Goal: Task Accomplishment & Management: Manage account settings

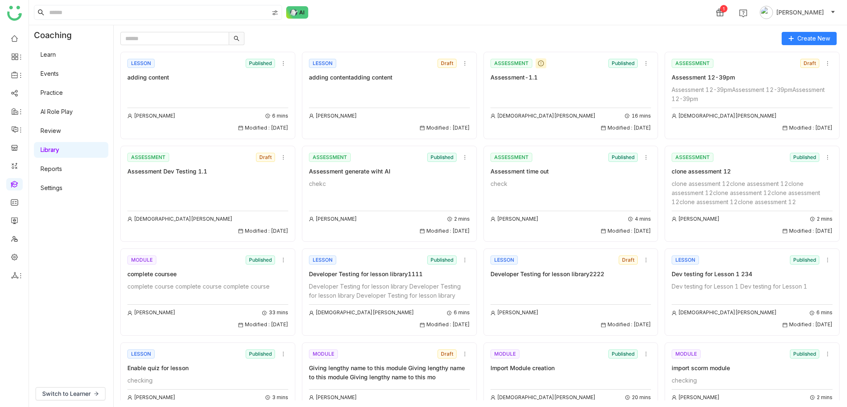
click at [58, 191] on link "Settings" at bounding box center [52, 187] width 22 height 7
click at [61, 191] on link "Settings" at bounding box center [52, 187] width 22 height 7
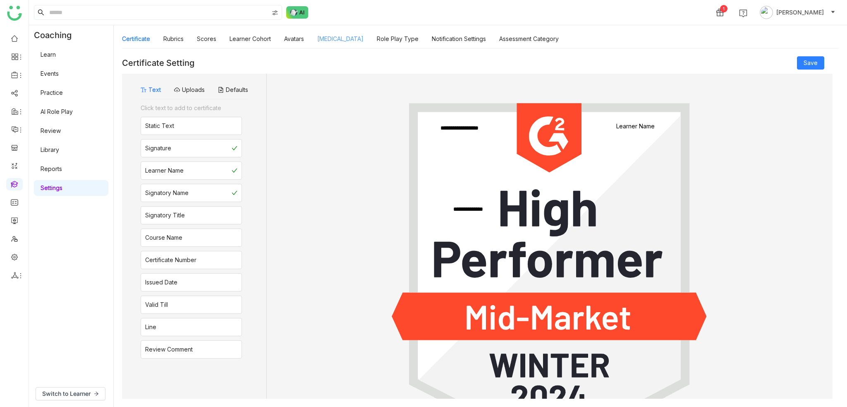
click at [328, 42] on link "[MEDICAL_DATA]" at bounding box center [340, 38] width 46 height 7
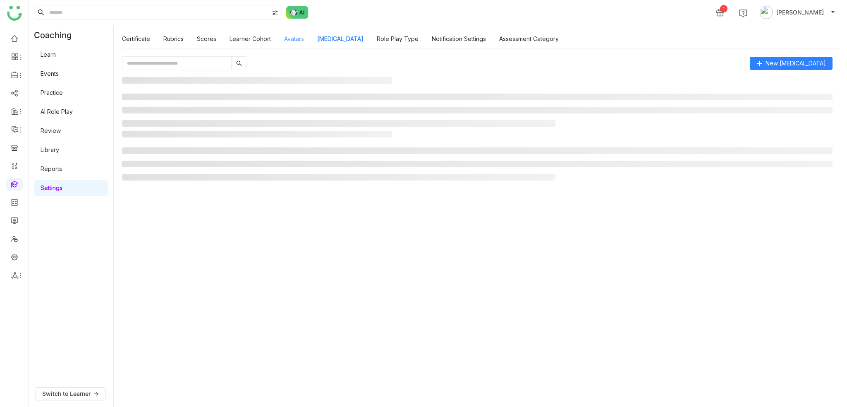
click at [301, 40] on link "Avatars" at bounding box center [294, 38] width 20 height 7
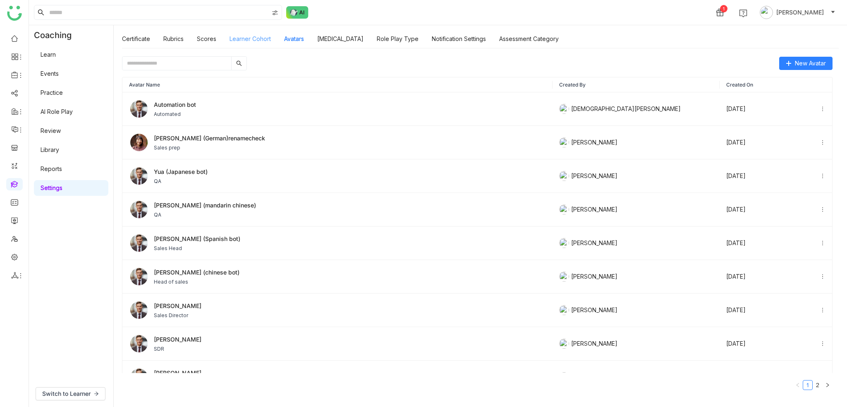
click at [253, 38] on link "Learner Cohort" at bounding box center [250, 38] width 41 height 7
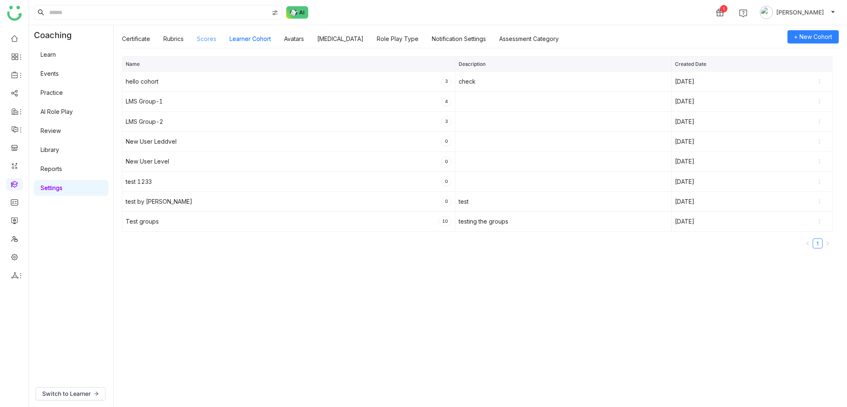
click at [214, 35] on link "Scores" at bounding box center [206, 38] width 19 height 7
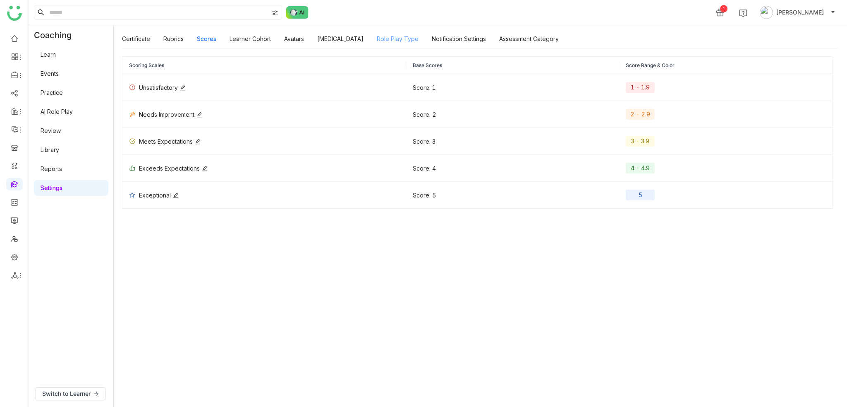
click at [385, 42] on link "Role Play Type" at bounding box center [398, 38] width 42 height 7
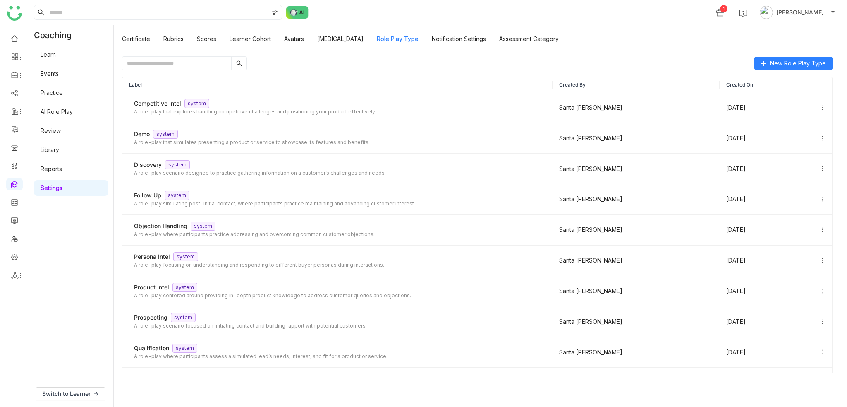
click at [495, 41] on div "Certificate Rubrics Scores Learner Cohort Avatars [MEDICAL_DATA] Role Play Type…" at bounding box center [340, 38] width 437 height 19
click at [466, 39] on link "Notification Settings" at bounding box center [459, 38] width 54 height 7
click at [356, 41] on link "[MEDICAL_DATA]" at bounding box center [340, 38] width 46 height 7
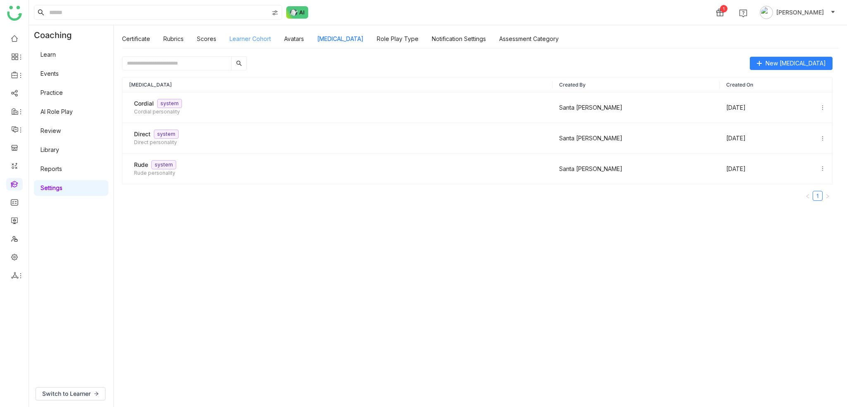
click at [270, 42] on link "Learner Cohort" at bounding box center [250, 38] width 41 height 7
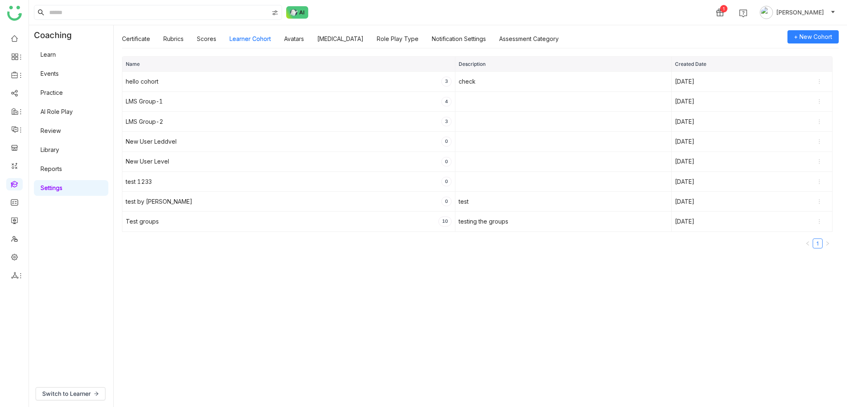
click at [187, 38] on div "Certificate Rubrics Scores Learner Cohort Avatars [MEDICAL_DATA] Role Play Type…" at bounding box center [340, 38] width 437 height 19
click at [172, 38] on link "Rubrics" at bounding box center [173, 38] width 20 height 7
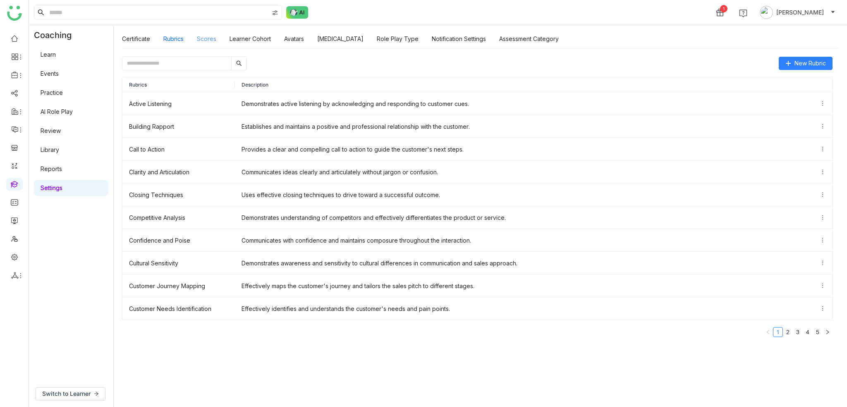
click at [209, 39] on link "Scores" at bounding box center [206, 38] width 19 height 7
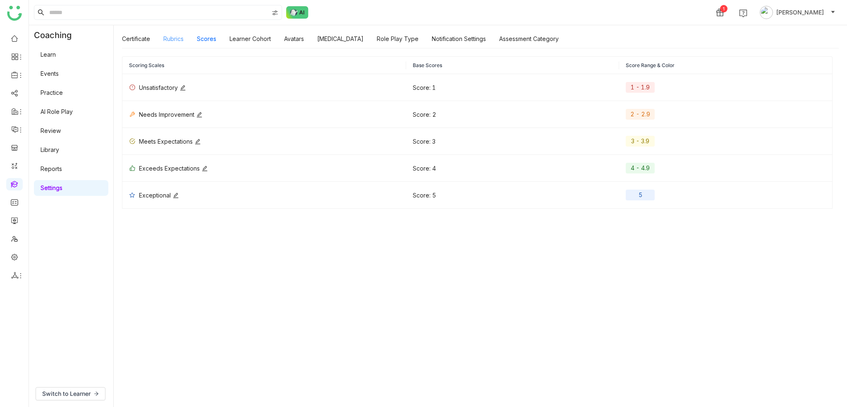
click at [166, 40] on link "Rubrics" at bounding box center [173, 38] width 20 height 7
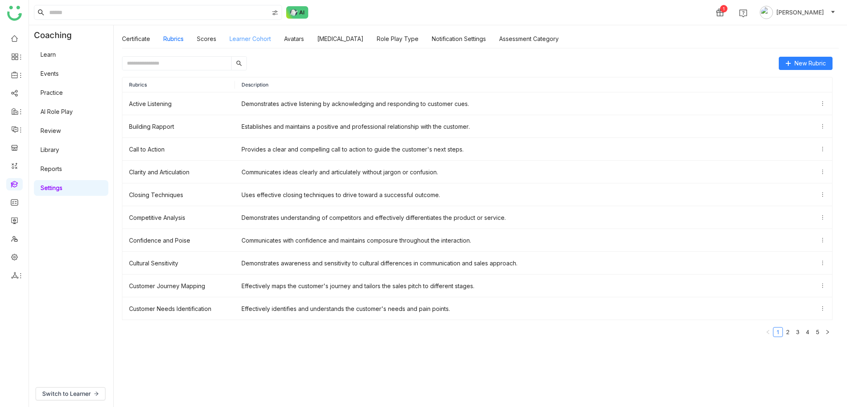
click at [263, 41] on link "Learner Cohort" at bounding box center [250, 38] width 41 height 7
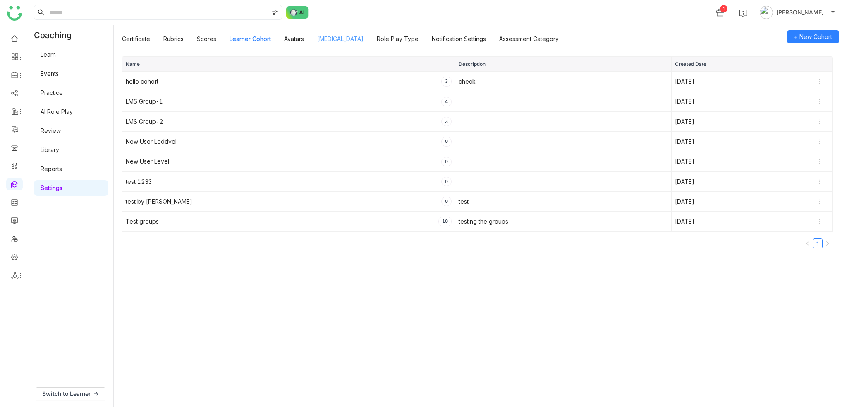
click at [347, 38] on link "[MEDICAL_DATA]" at bounding box center [340, 38] width 46 height 7
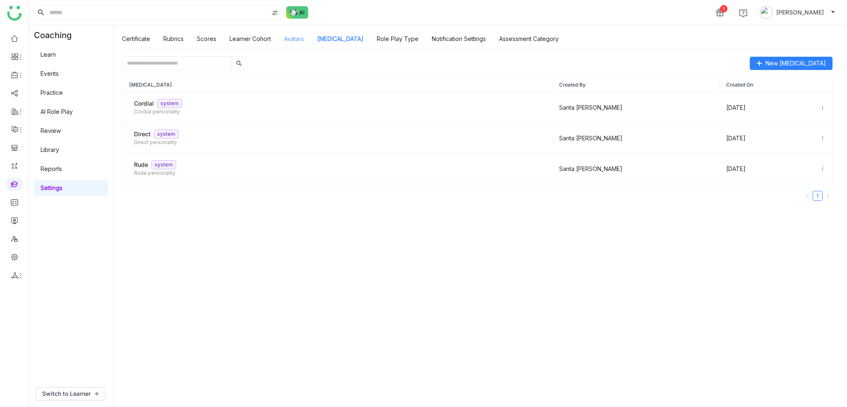
click at [294, 38] on link "Avatars" at bounding box center [294, 38] width 20 height 7
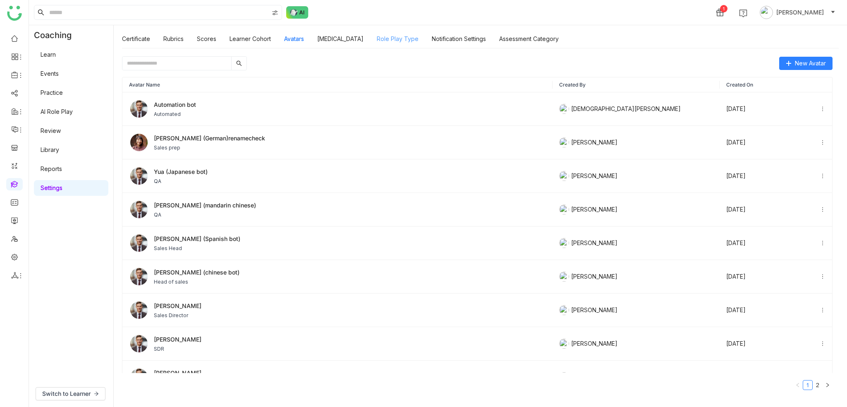
click at [401, 37] on link "Role Play Type" at bounding box center [398, 38] width 42 height 7
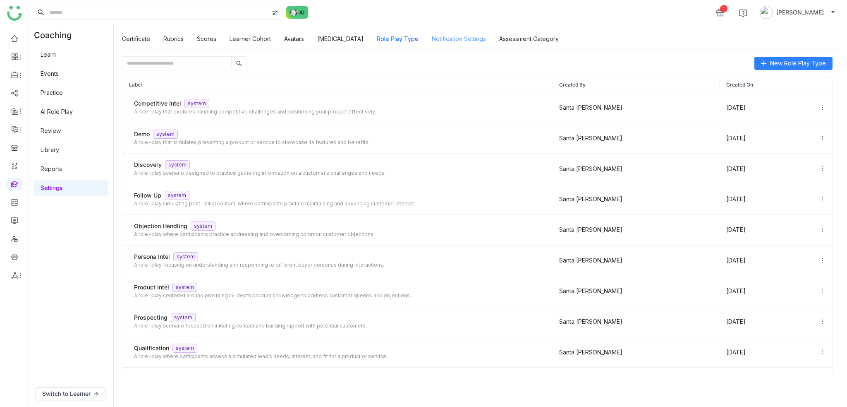
click at [450, 42] on link "Notification Settings" at bounding box center [459, 38] width 54 height 7
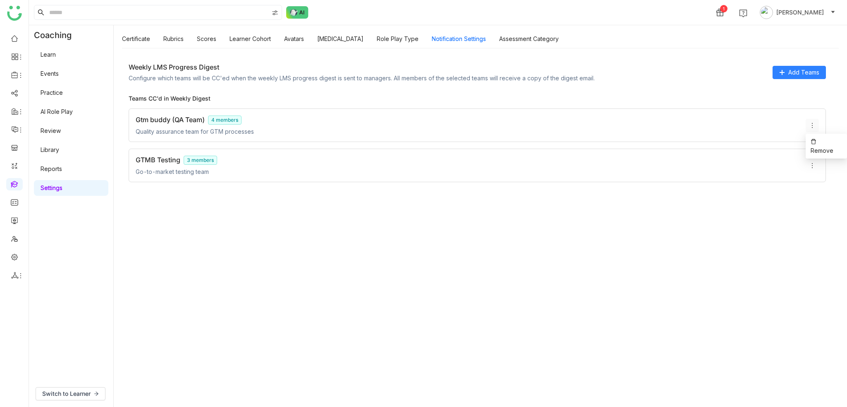
click at [814, 124] on icon at bounding box center [812, 125] width 7 height 7
click at [821, 147] on span "Remove" at bounding box center [822, 150] width 23 height 7
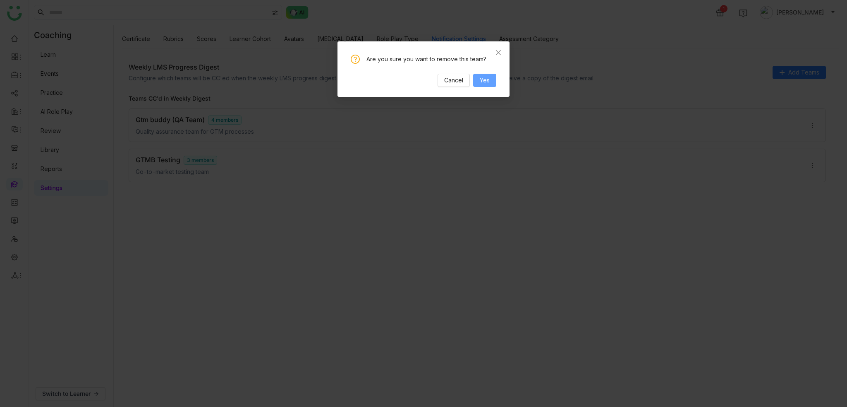
click at [486, 80] on span "Yes" at bounding box center [485, 80] width 10 height 9
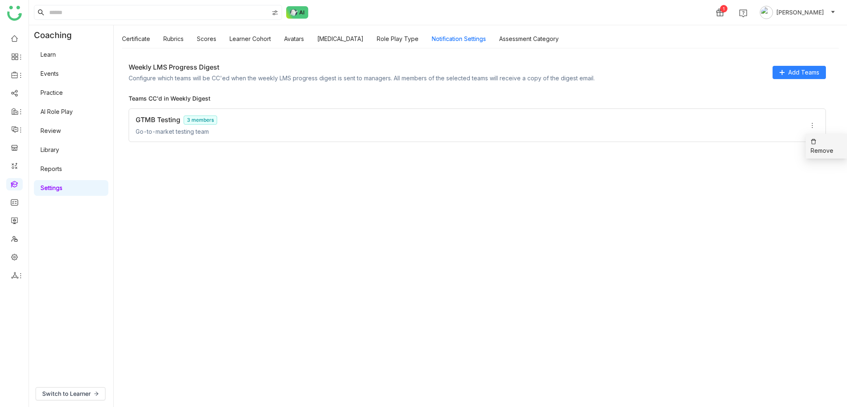
click at [816, 141] on icon at bounding box center [814, 142] width 6 height 6
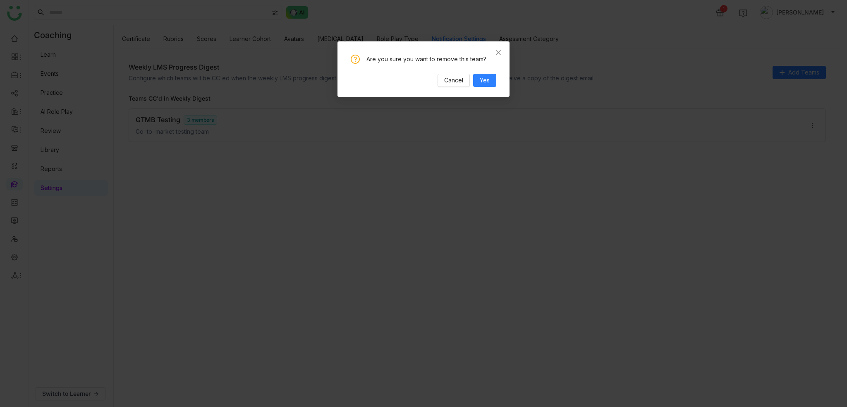
click at [498, 80] on div "Are you sure you want to remove this team? Cancel Yes" at bounding box center [423, 68] width 172 height 55
click at [488, 82] on span "Yes" at bounding box center [485, 80] width 10 height 9
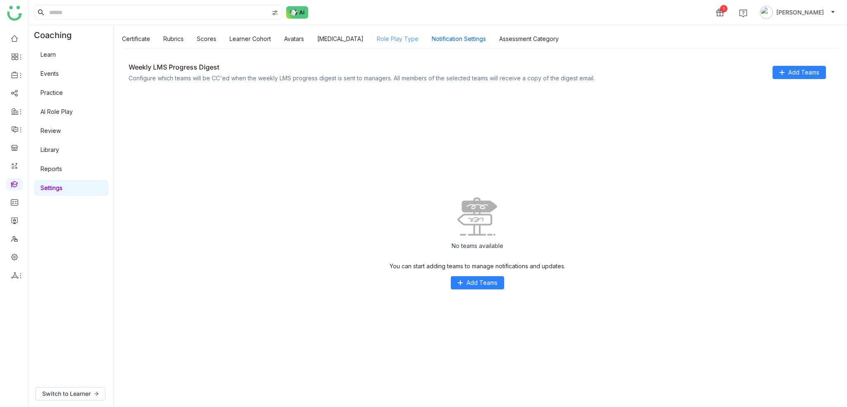
click at [408, 37] on link "Role Play Type" at bounding box center [398, 38] width 42 height 7
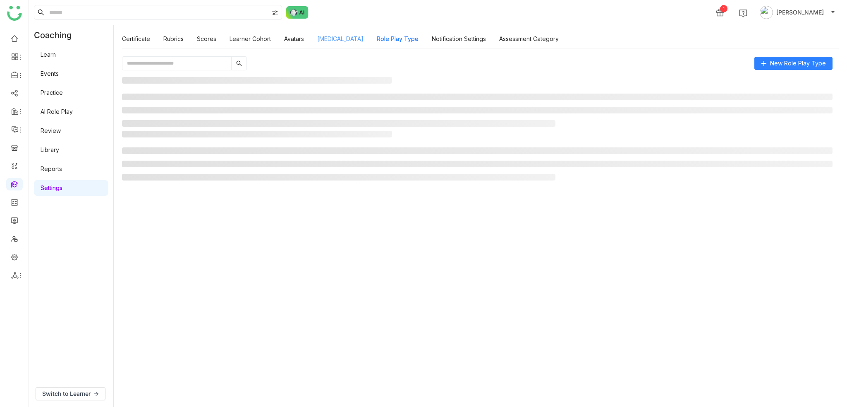
click at [347, 40] on link "[MEDICAL_DATA]" at bounding box center [340, 38] width 46 height 7
